Goal: Download file/media

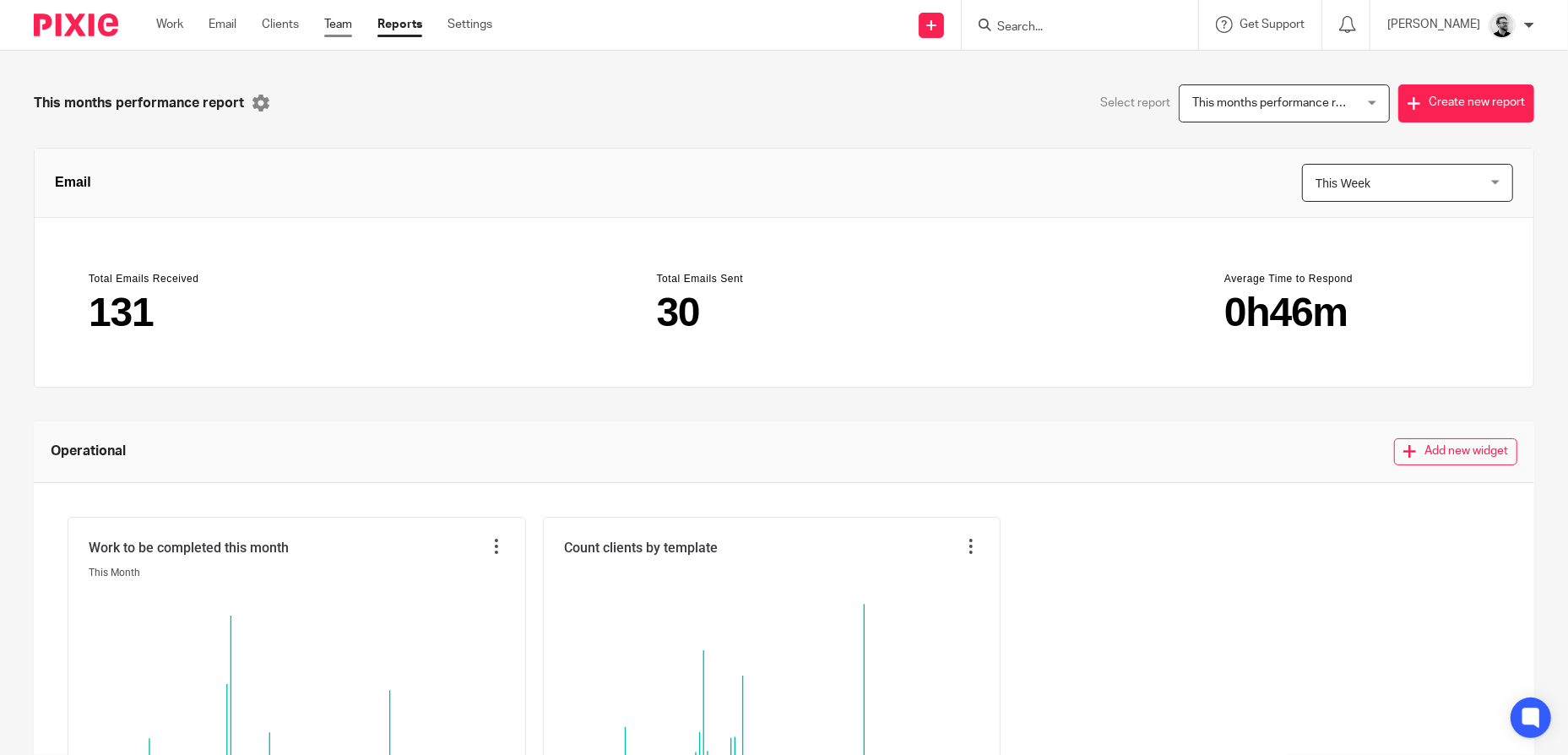
click at [341, 27] on link "Team" at bounding box center [338, 23] width 28 height 17
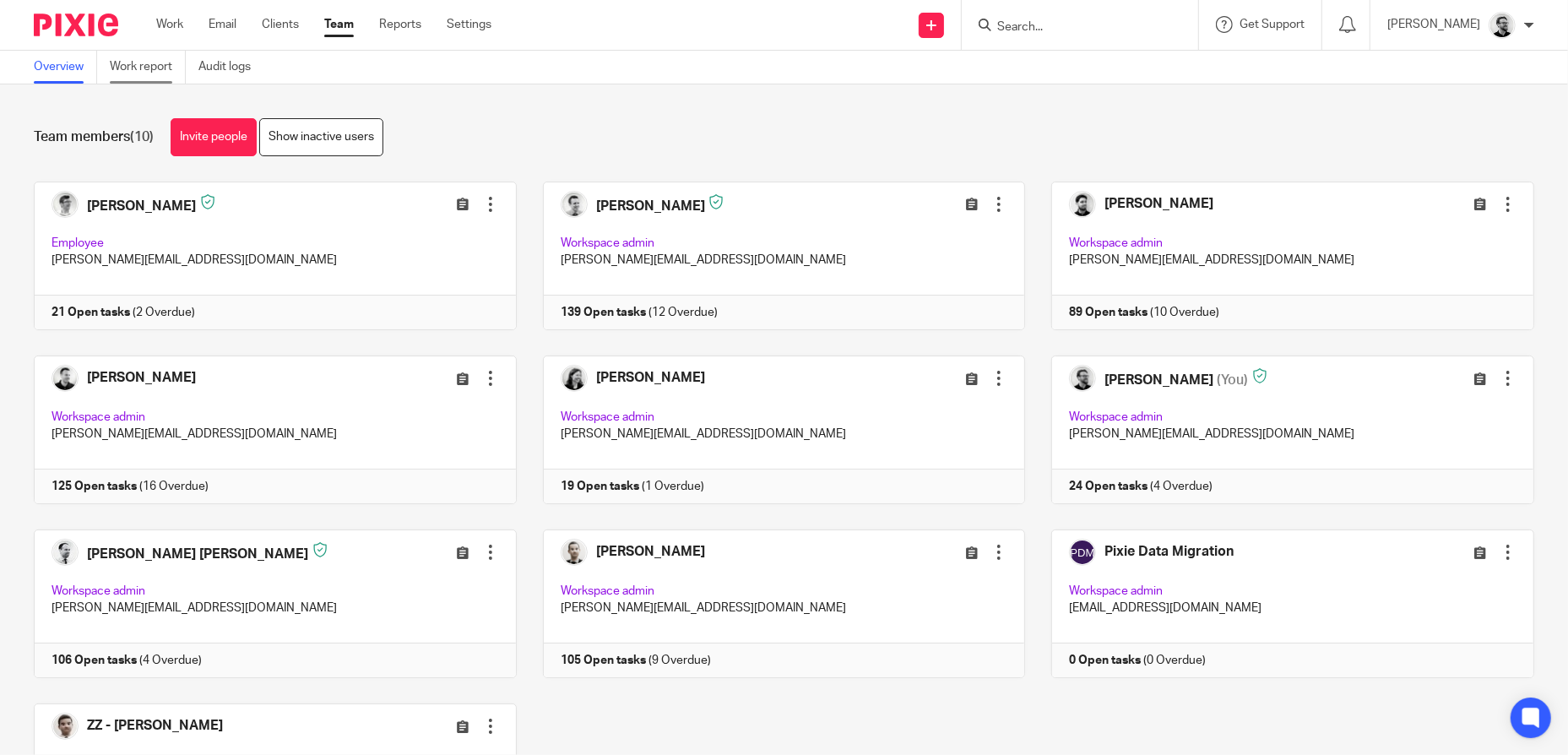
click at [165, 67] on link "Work report" at bounding box center [148, 67] width 76 height 33
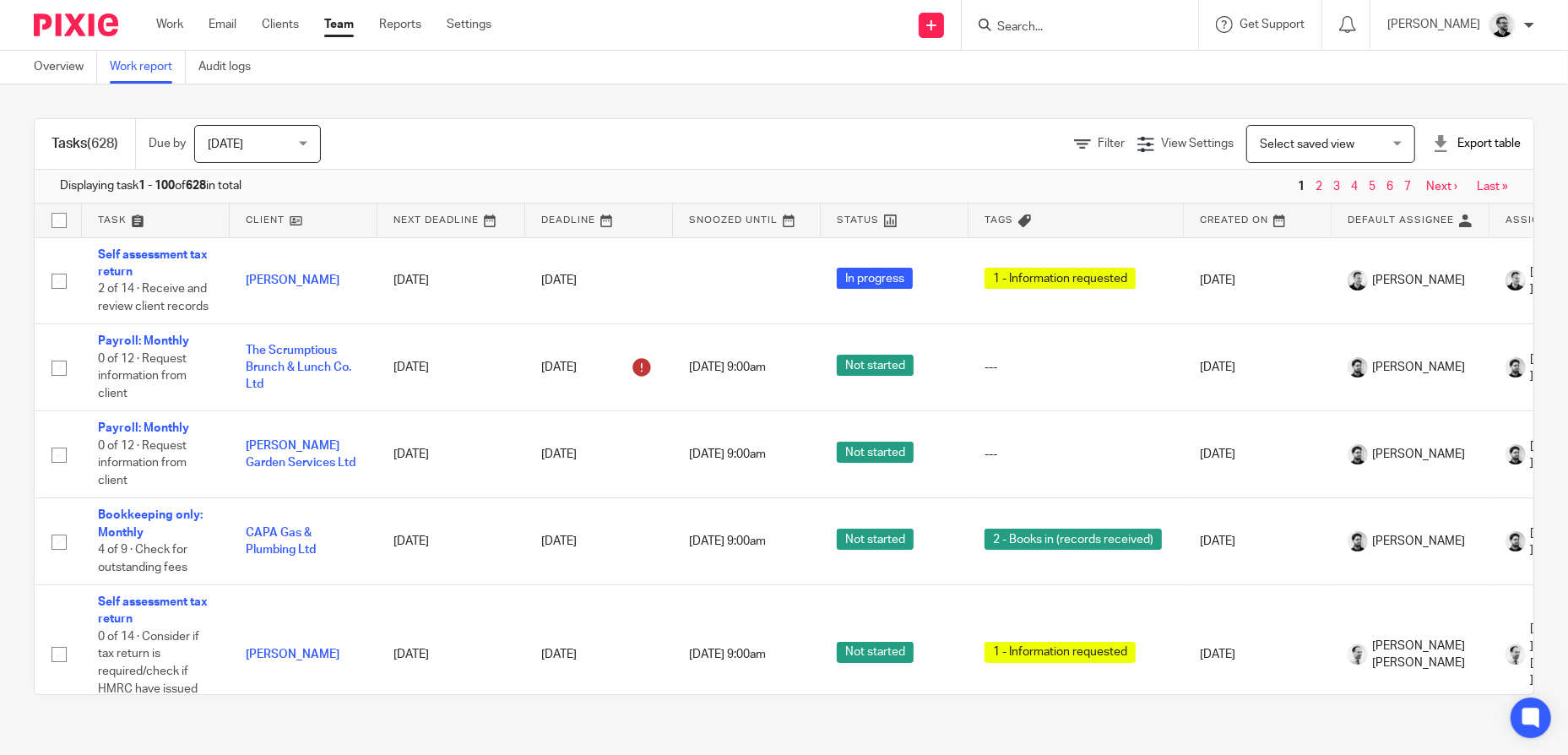
click at [1474, 150] on div "Export table" at bounding box center [1476, 143] width 89 height 17
click at [1446, 202] on link "Excel spreadsheet" at bounding box center [1436, 206] width 98 height 12
